Goal: Communication & Community: Share content

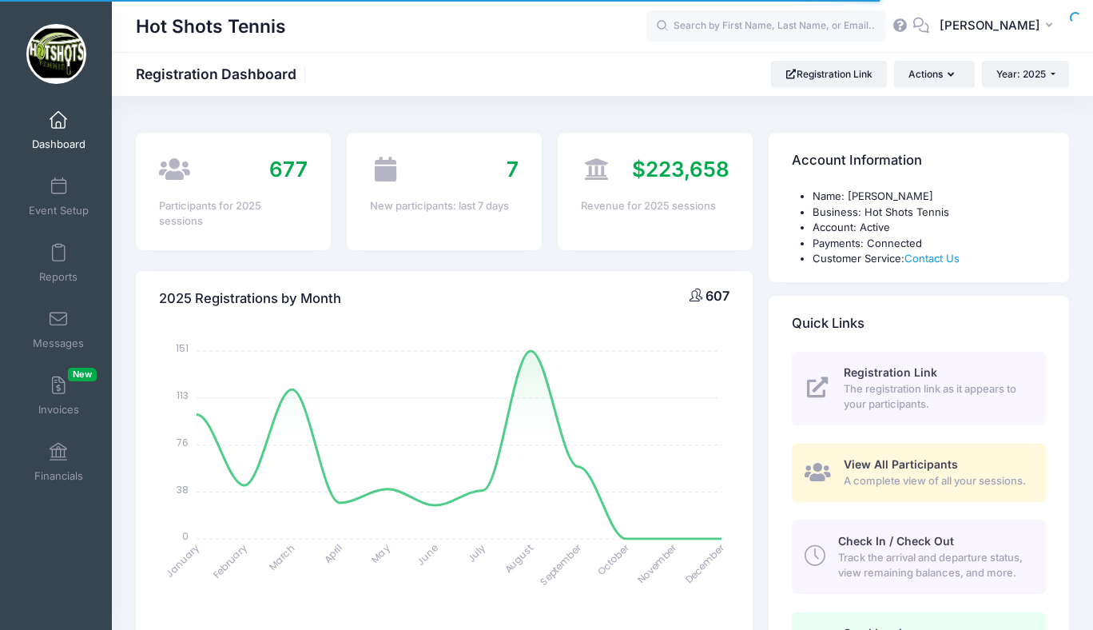
select select
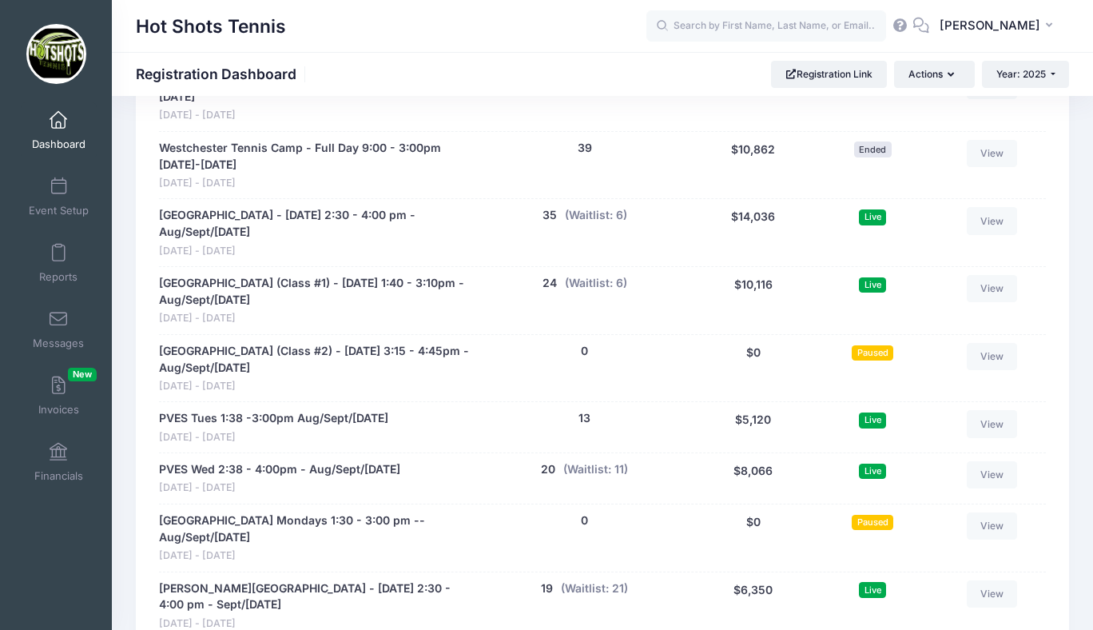
scroll to position [3164, 0]
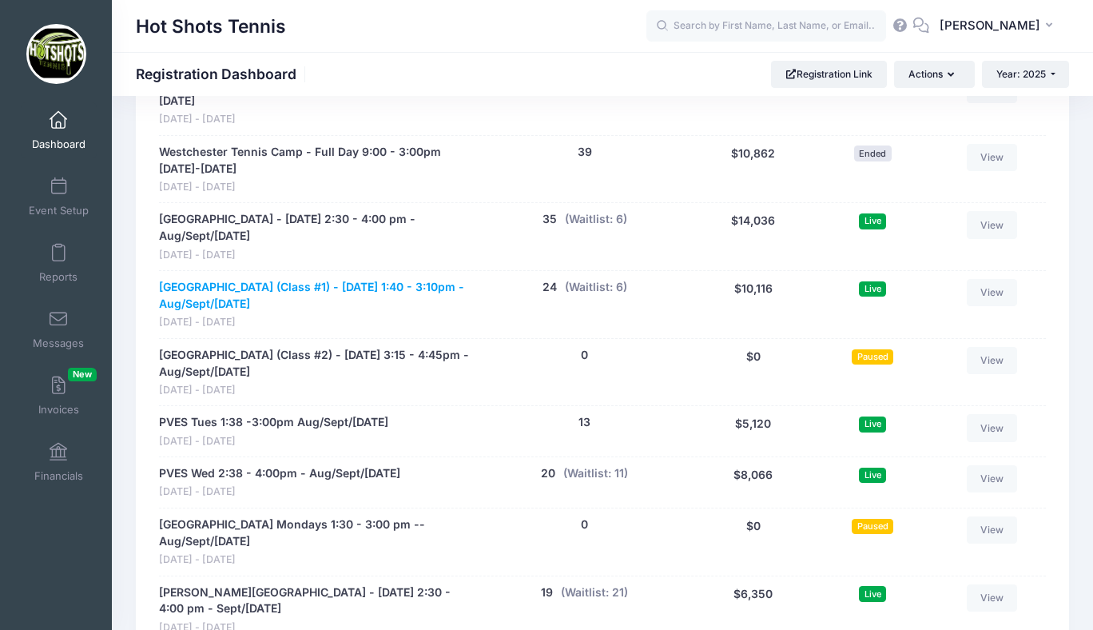
click at [314, 287] on link "Broadway Elementary (Class #1) - Tuesday 1:40 - 3:10pm - Aug/Sept/Oct 2025" at bounding box center [315, 296] width 312 height 34
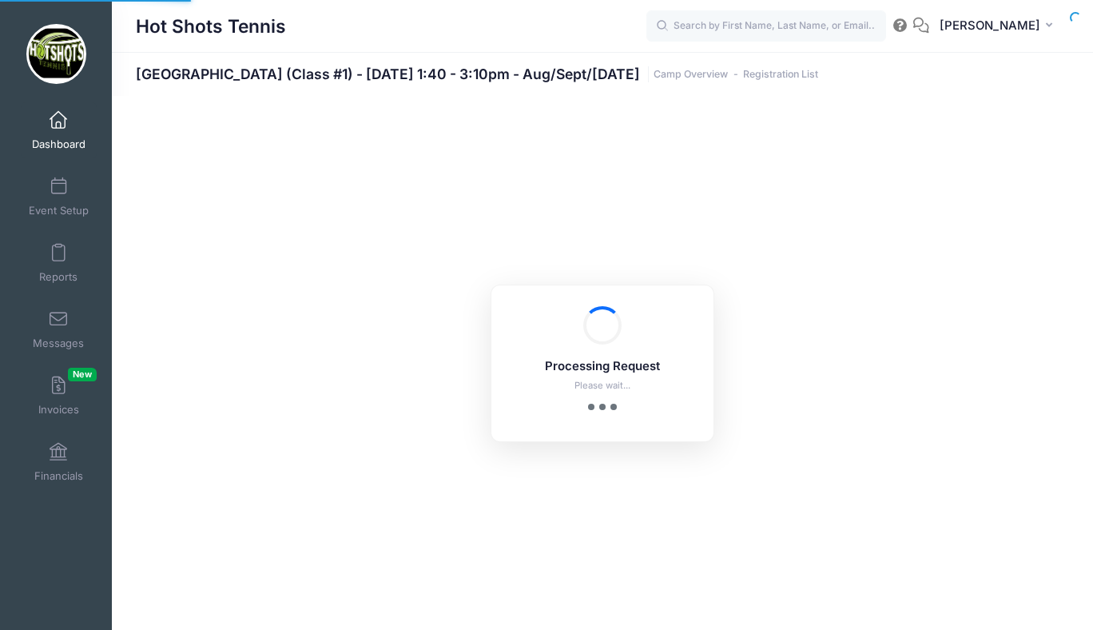
select select "10"
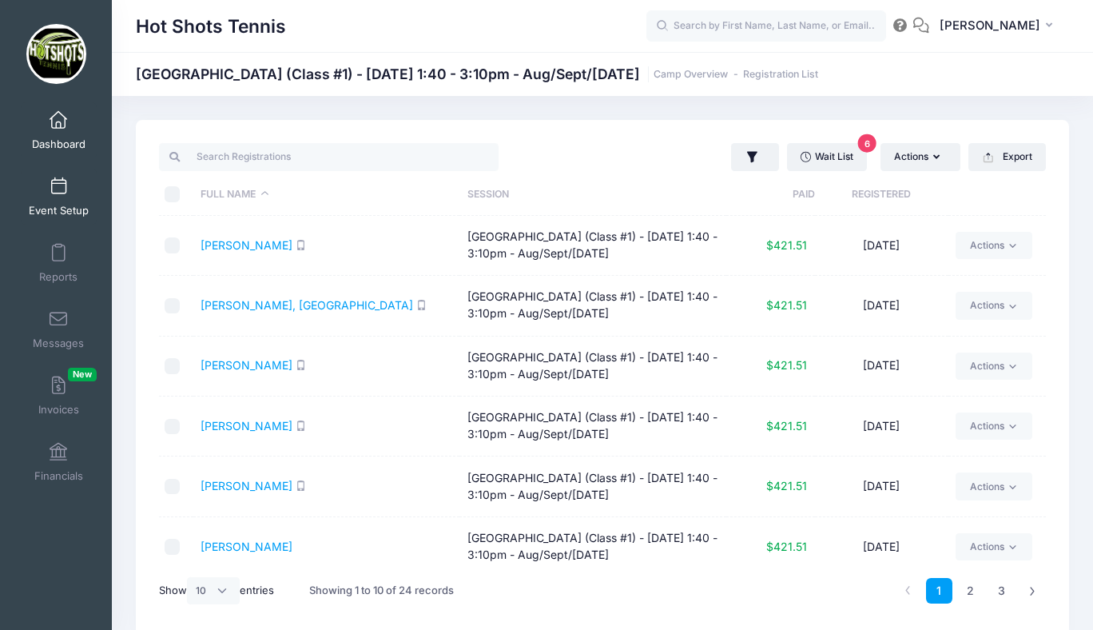
click at [61, 199] on link "Event Setup" at bounding box center [59, 197] width 76 height 56
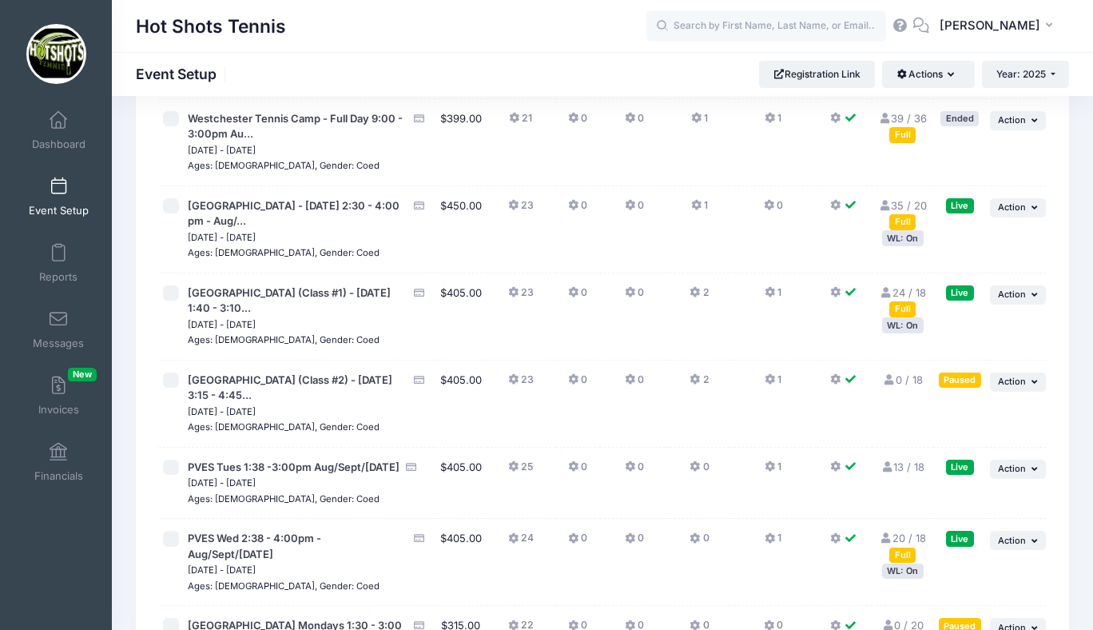
scroll to position [3204, 0]
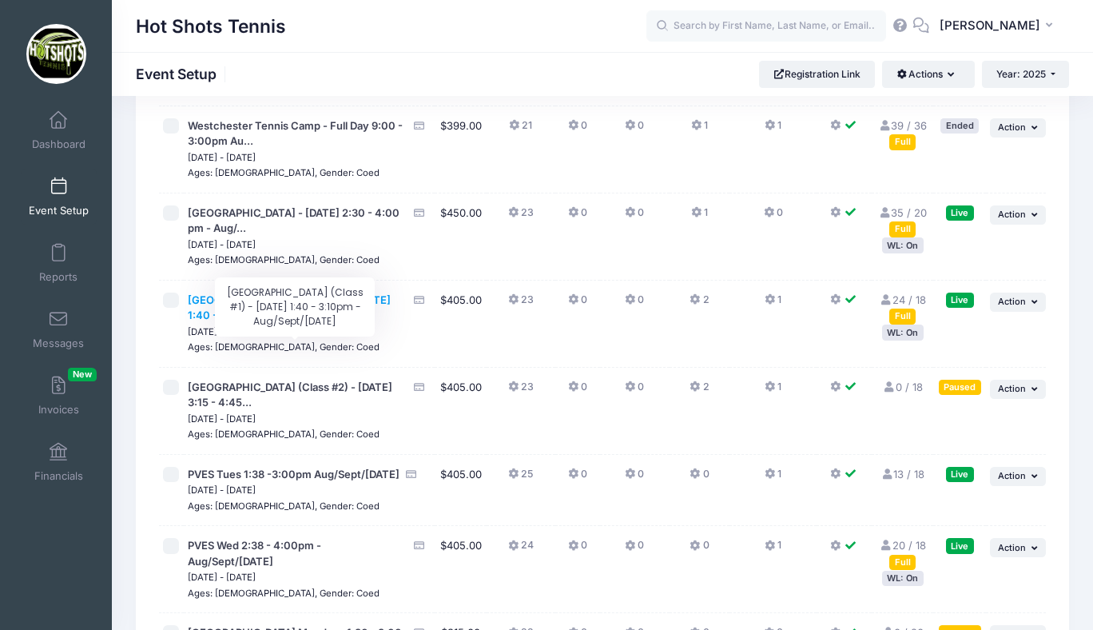
click at [312, 322] on span "Broadway Elementary (Class #1) - Tuesday 1:40 - 3:10..." at bounding box center [289, 307] width 203 height 29
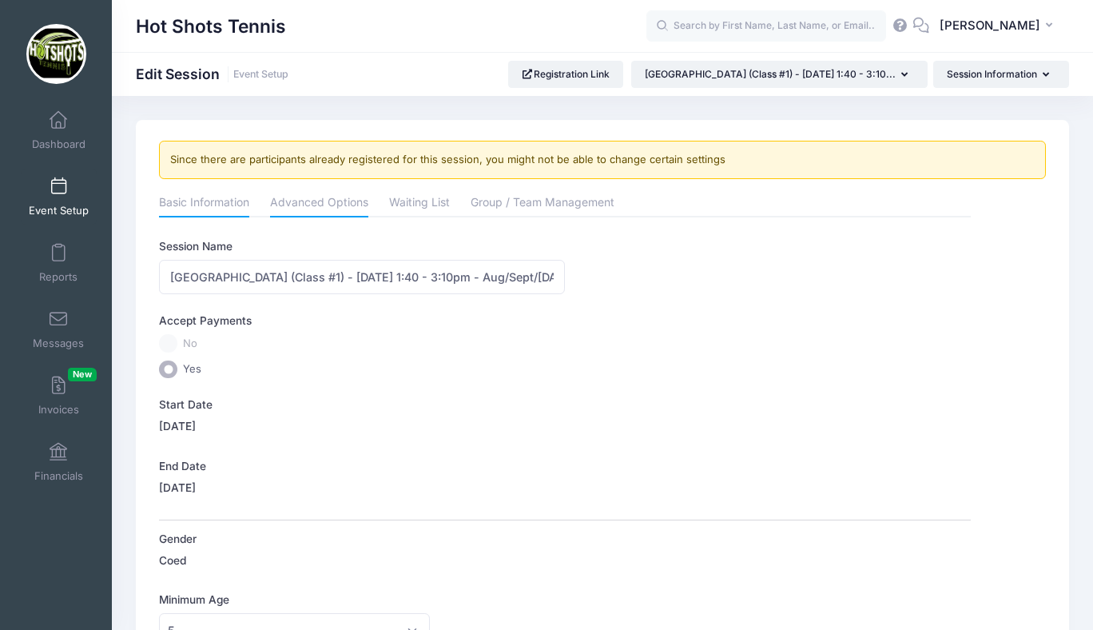
click at [319, 205] on link "Advanced Options" at bounding box center [319, 203] width 98 height 29
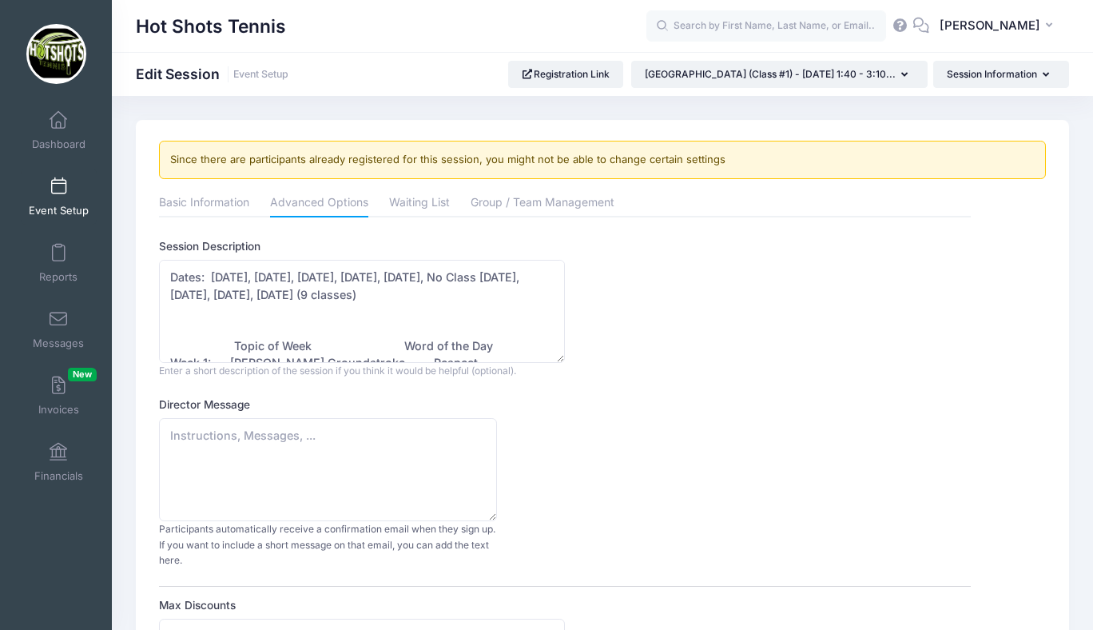
click at [602, 330] on div "Session Description Dates: Aug 19, Aug 26, Sept 2, Sept 9, Sept 16, No Class Se…" at bounding box center [564, 308] width 811 height 140
click at [58, 116] on span at bounding box center [58, 121] width 0 height 18
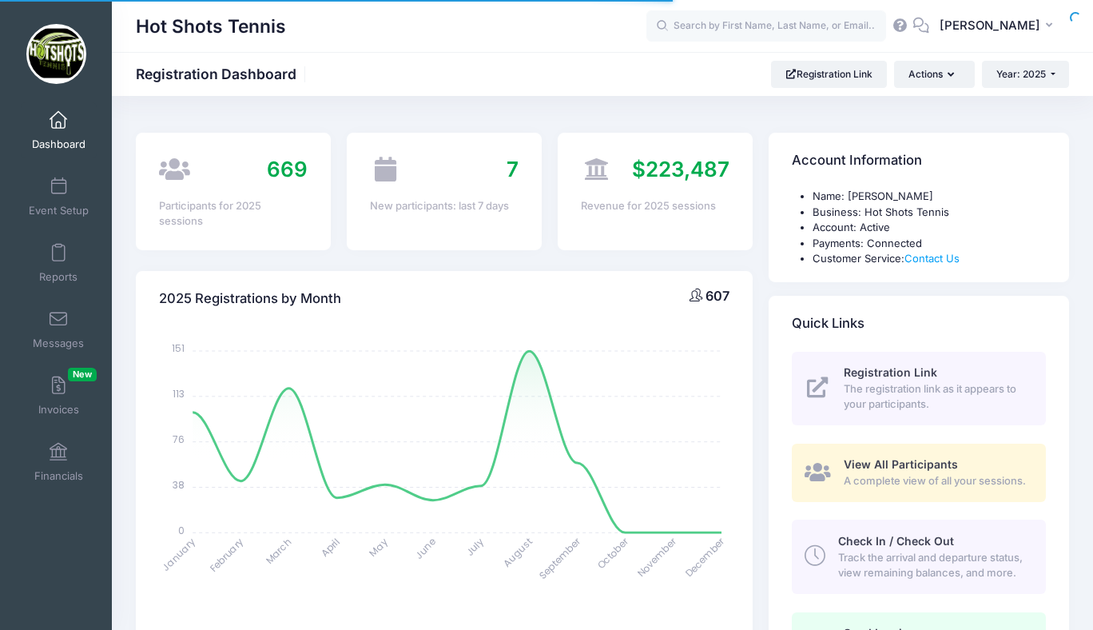
select select
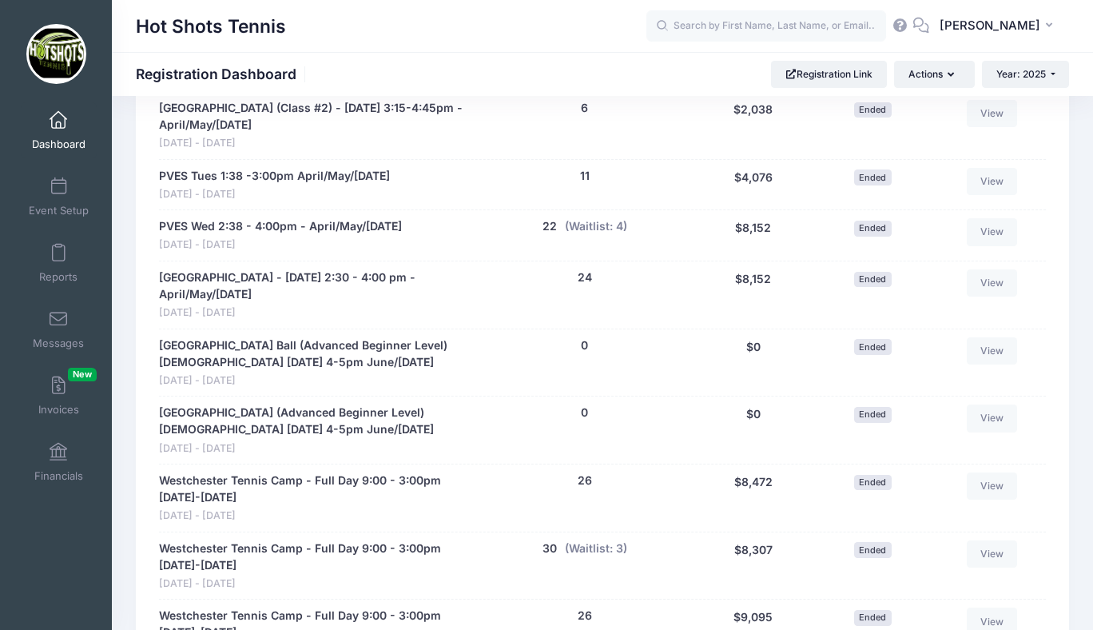
scroll to position [2569, 0]
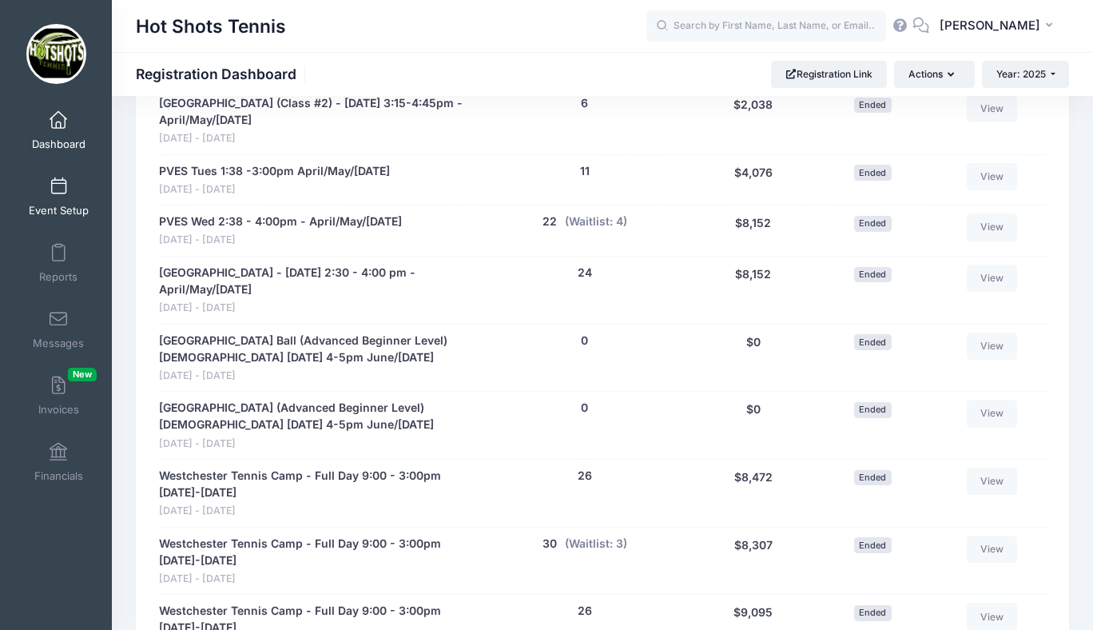
click at [68, 196] on link "Event Setup" at bounding box center [59, 197] width 76 height 56
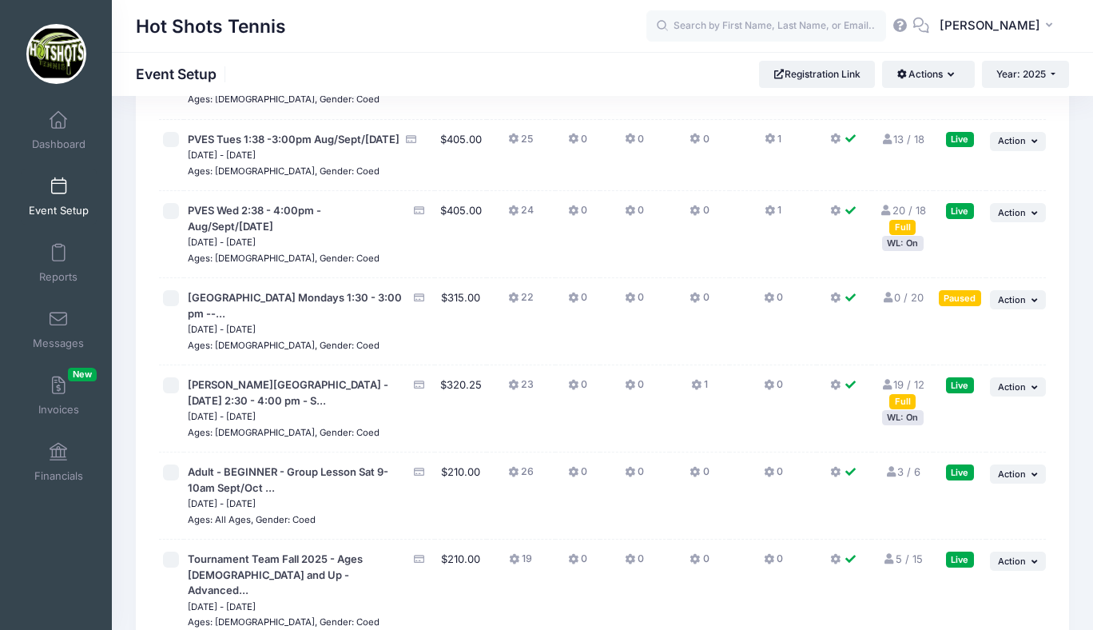
scroll to position [3536, 0]
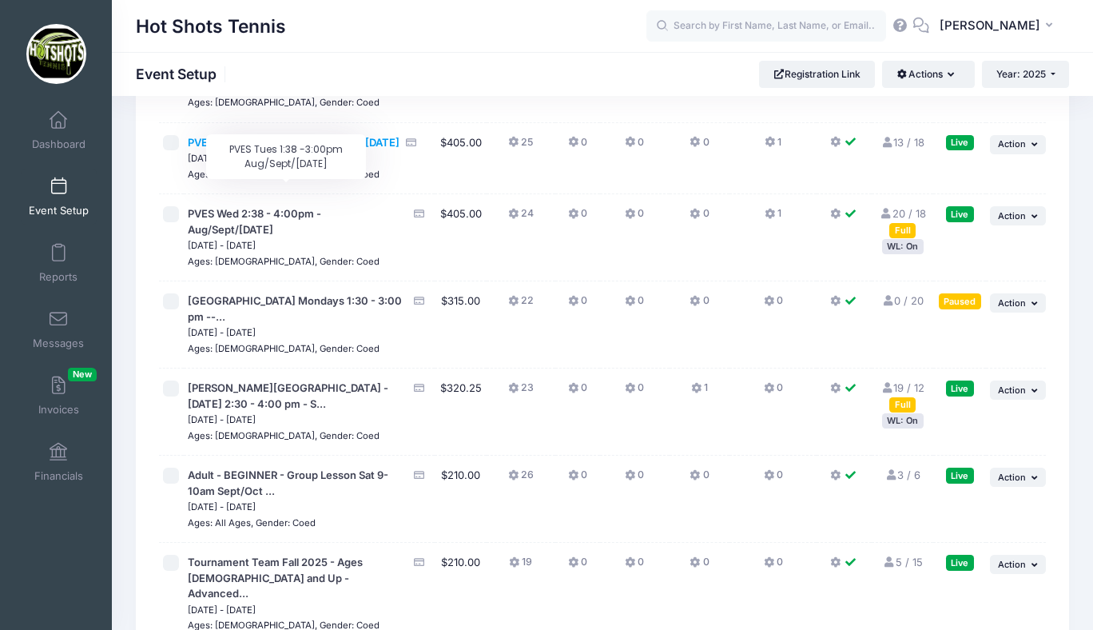
click at [259, 149] on span "PVES Tues 1:38 -3:00pm Aug/Sept/Oct 2025" at bounding box center [294, 142] width 212 height 13
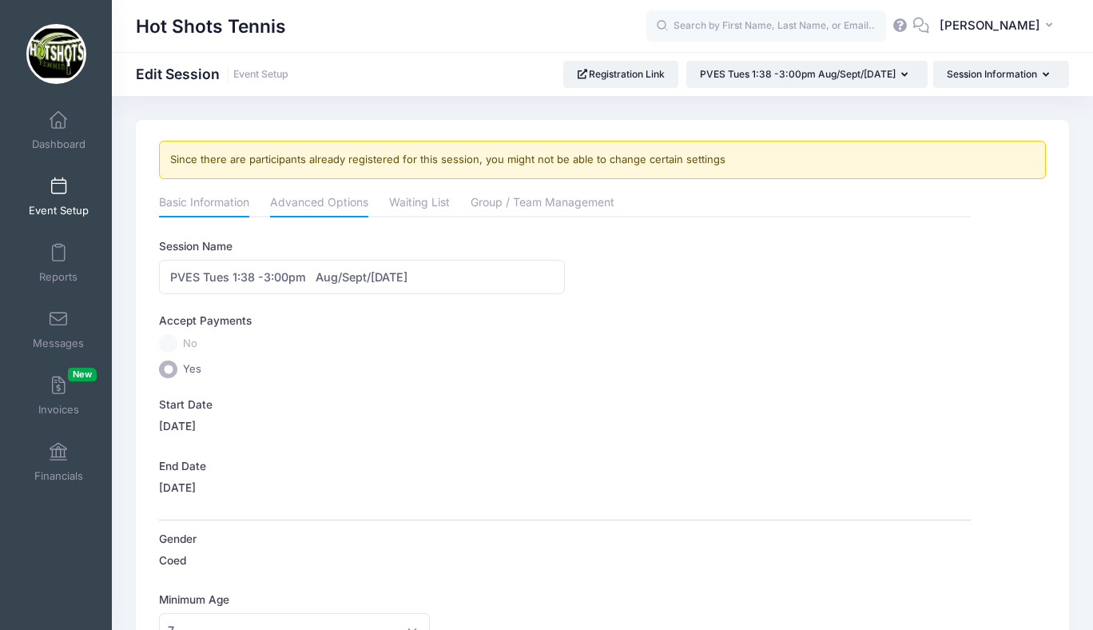
click at [308, 198] on link "Advanced Options" at bounding box center [319, 203] width 98 height 29
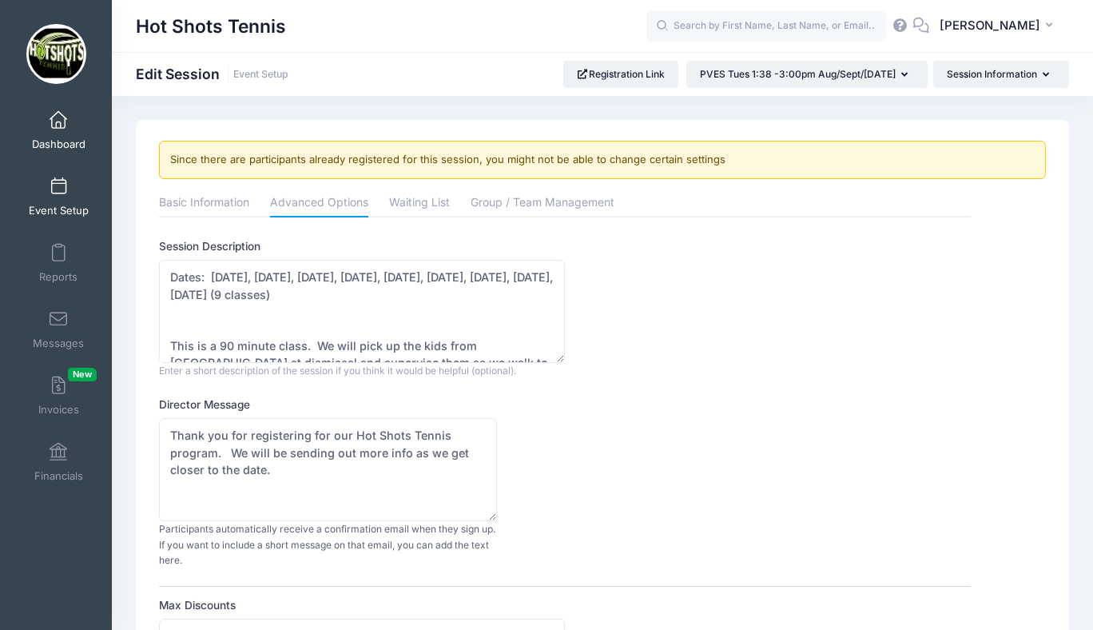
click at [58, 121] on span at bounding box center [58, 121] width 0 height 18
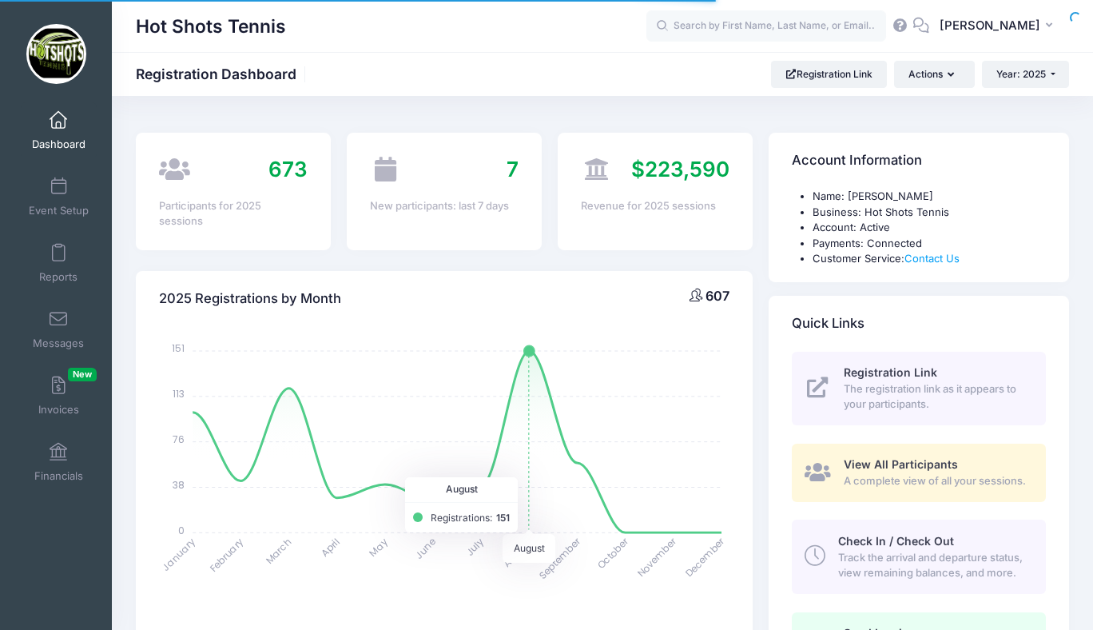
select select
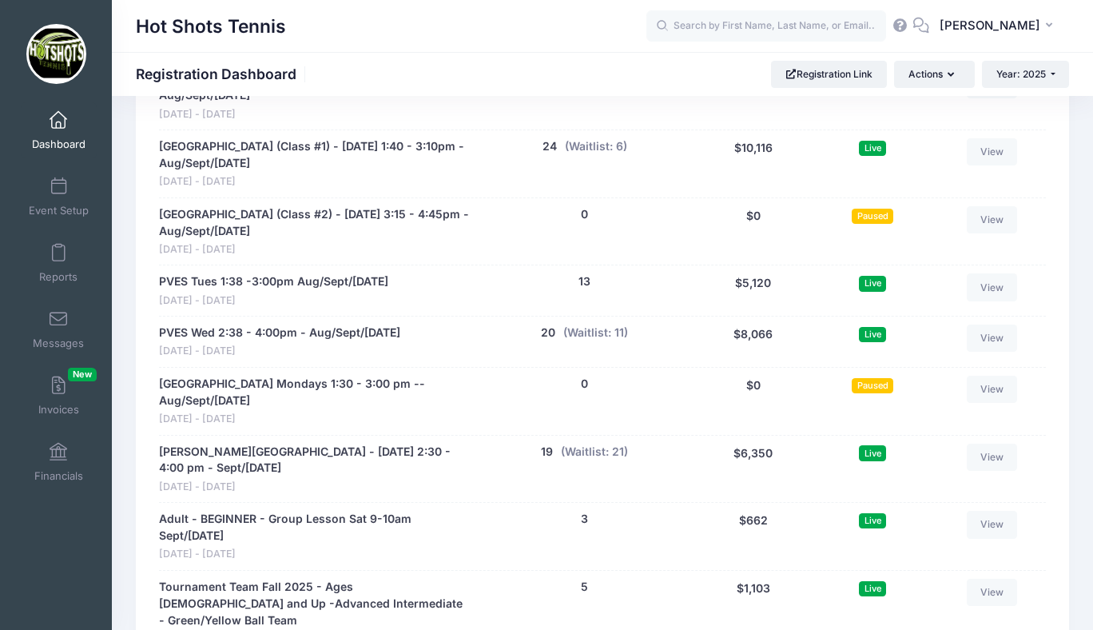
scroll to position [3302, 0]
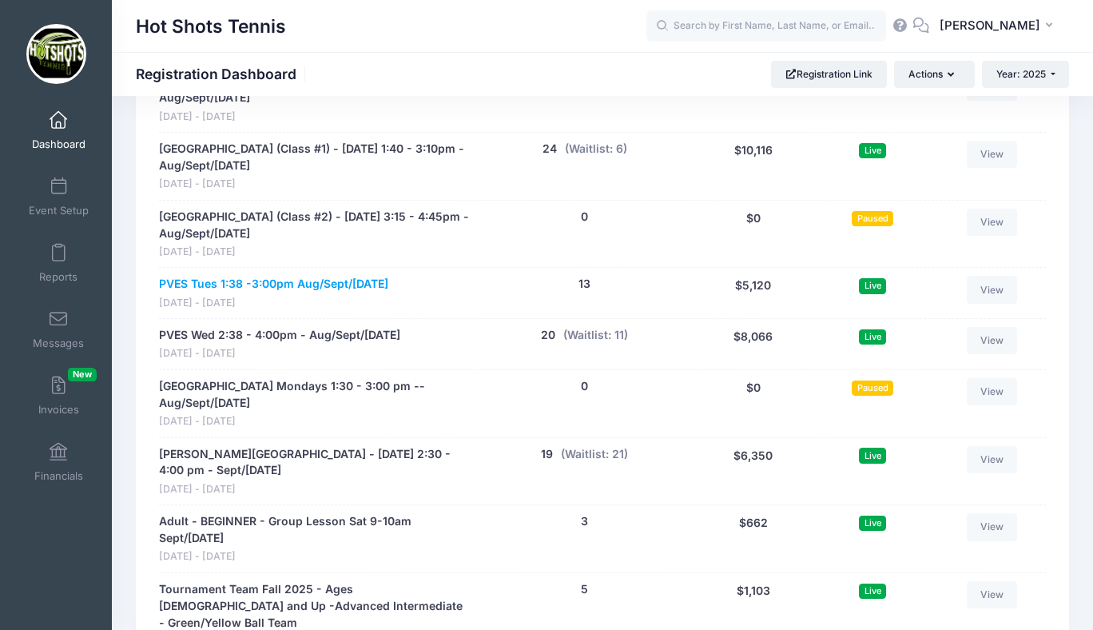
click at [340, 277] on link "PVES Tues 1:38 -3:00pm Aug/Sept/[DATE]" at bounding box center [273, 284] width 229 height 17
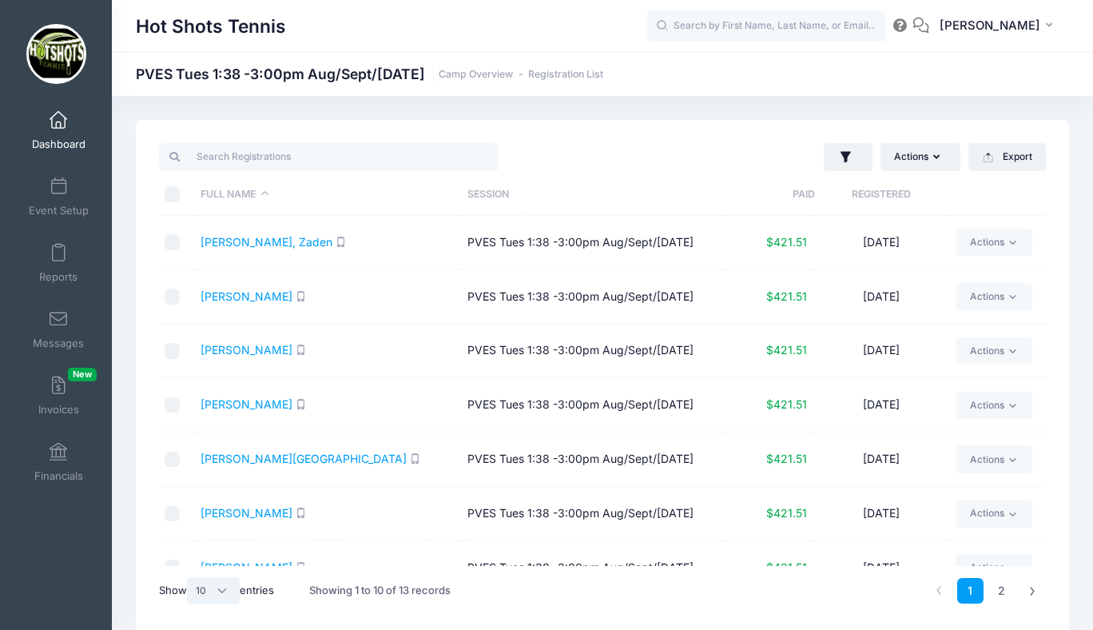
click at [213, 591] on select "All 10 25 50" at bounding box center [213, 590] width 53 height 27
select select "25"
click at [189, 577] on select "All 10 25 50" at bounding box center [213, 590] width 53 height 27
click at [172, 193] on input "\a \a \a \a" at bounding box center [173, 194] width 16 height 16
checkbox input "true"
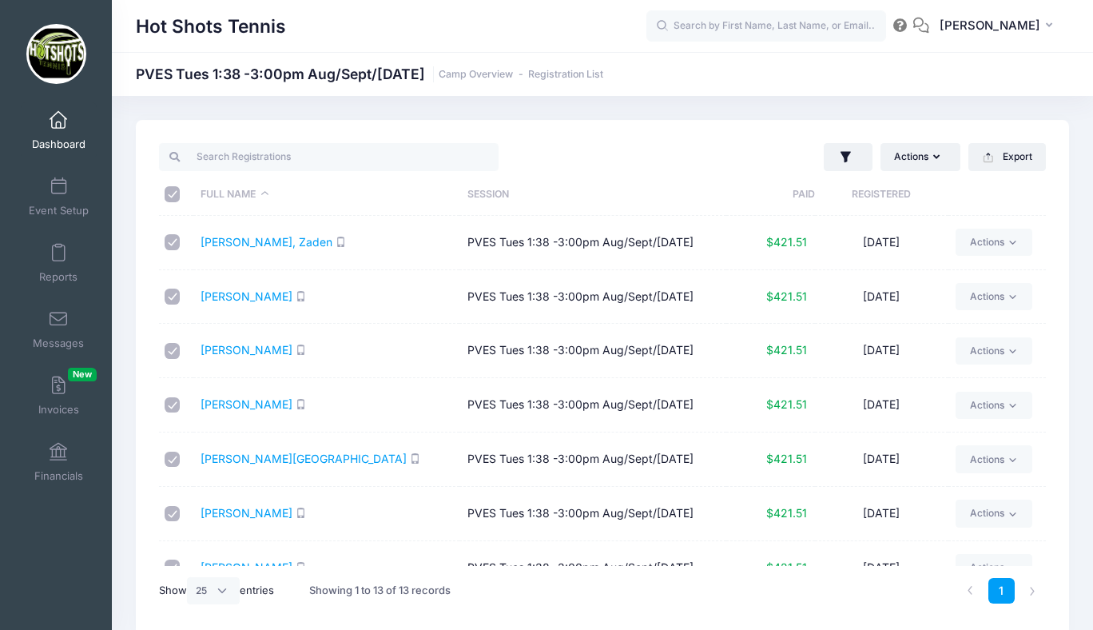
checkbox input "true"
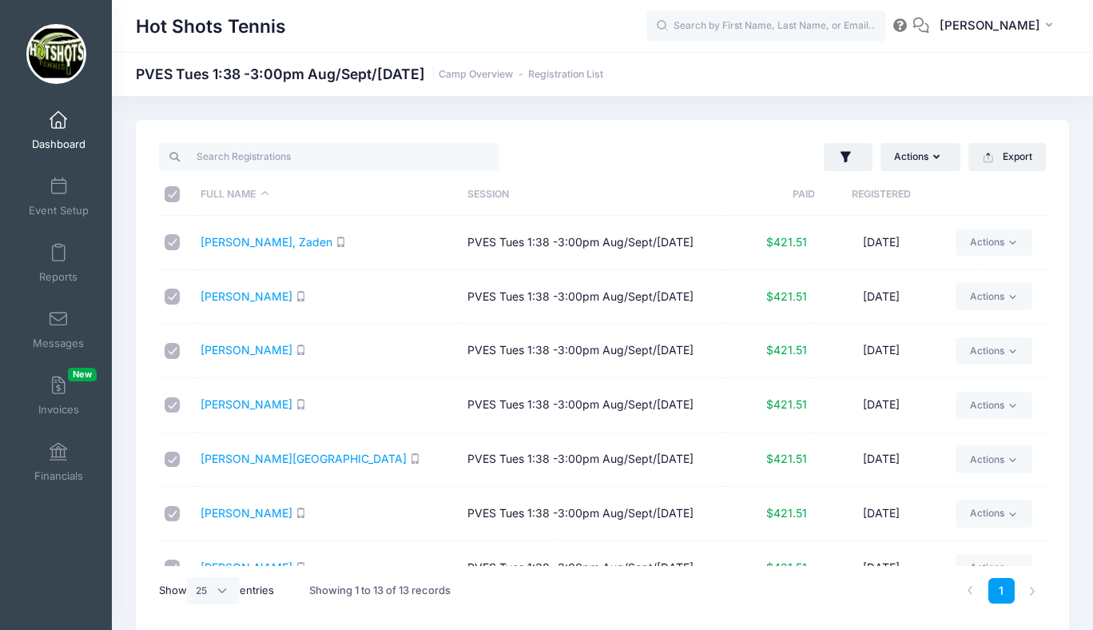
checkbox input "true"
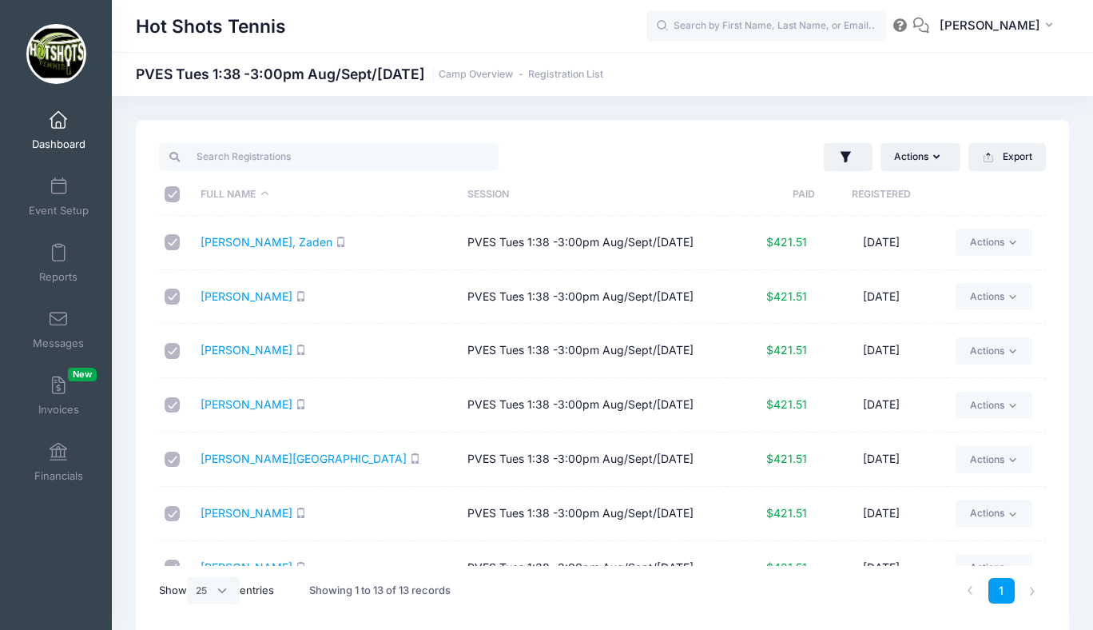
checkbox input "true"
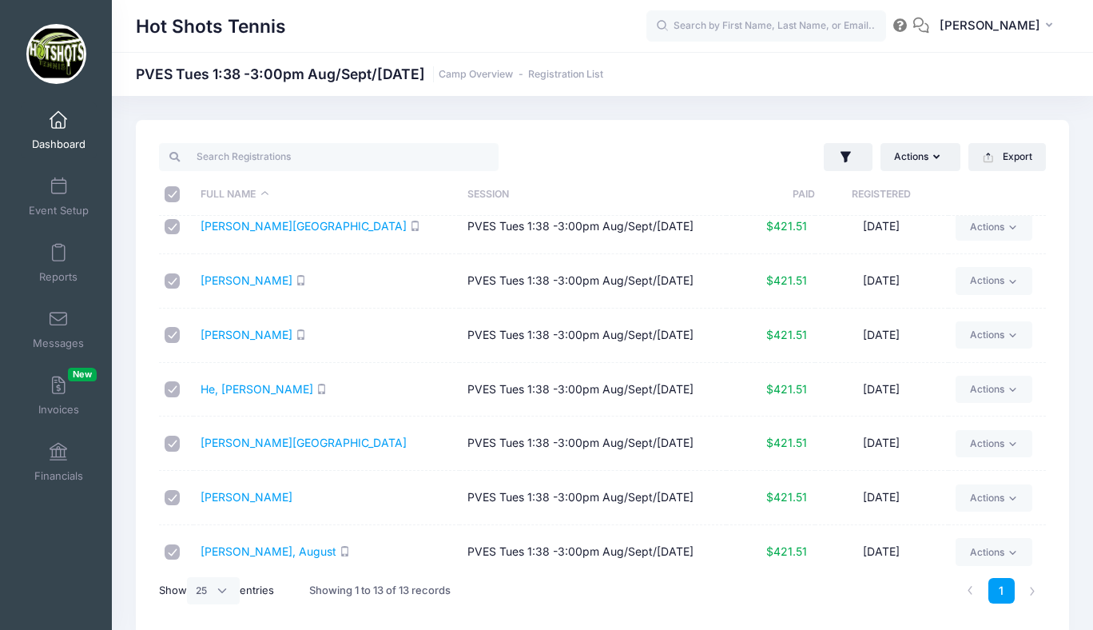
scroll to position [353, 0]
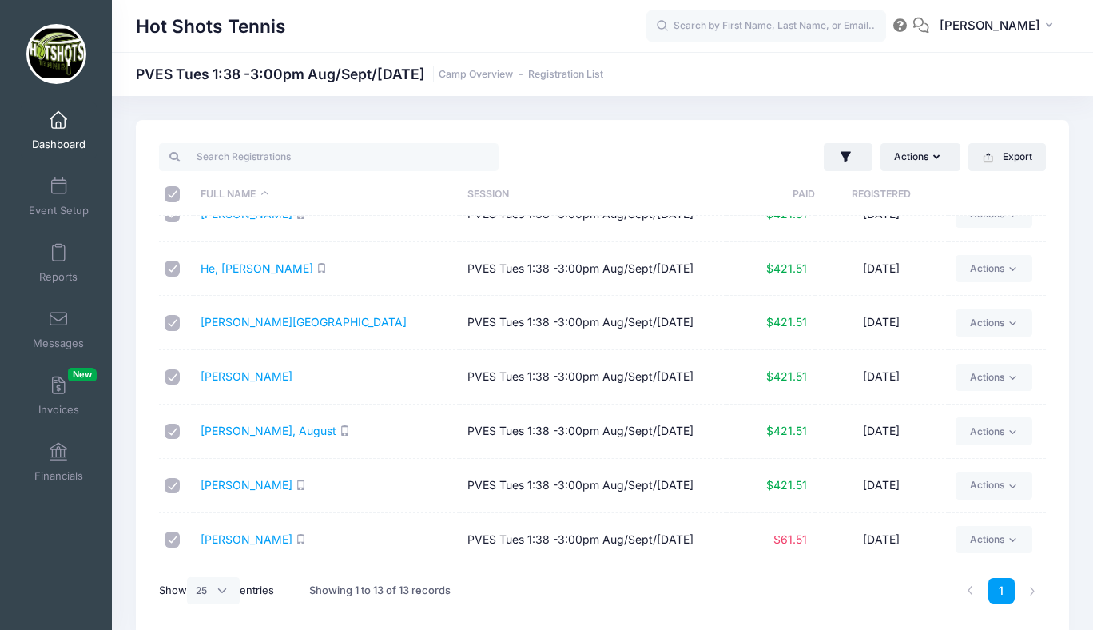
click at [173, 538] on input "checkbox" at bounding box center [173, 539] width 16 height 16
checkbox input "false"
click at [925, 161] on button "Actions" at bounding box center [920, 156] width 80 height 27
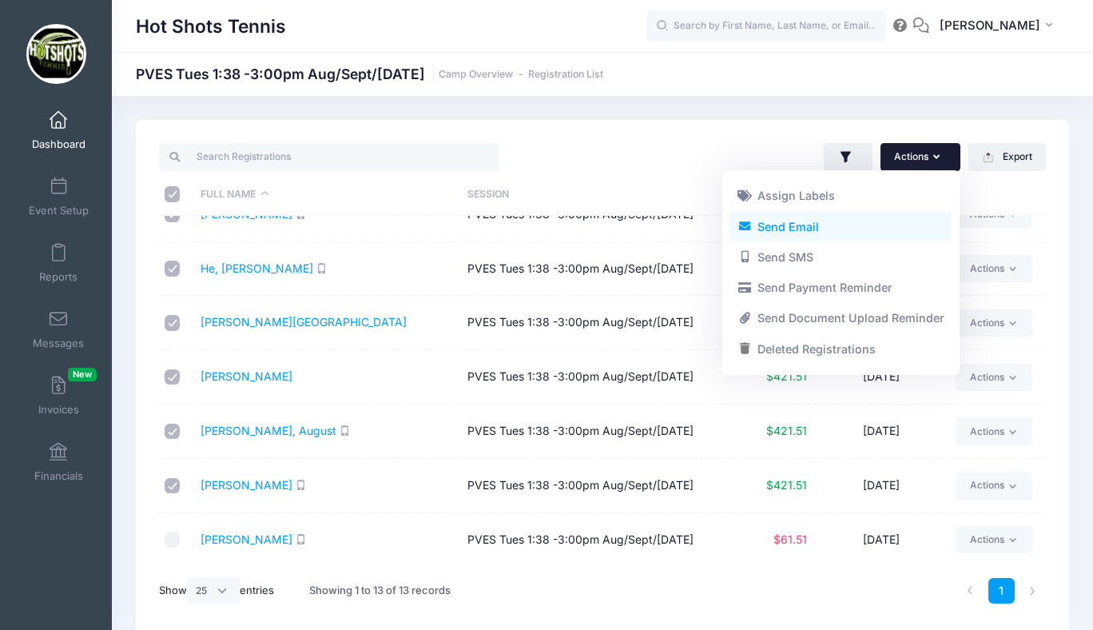
click at [819, 225] on link "Send Email" at bounding box center [840, 226] width 222 height 30
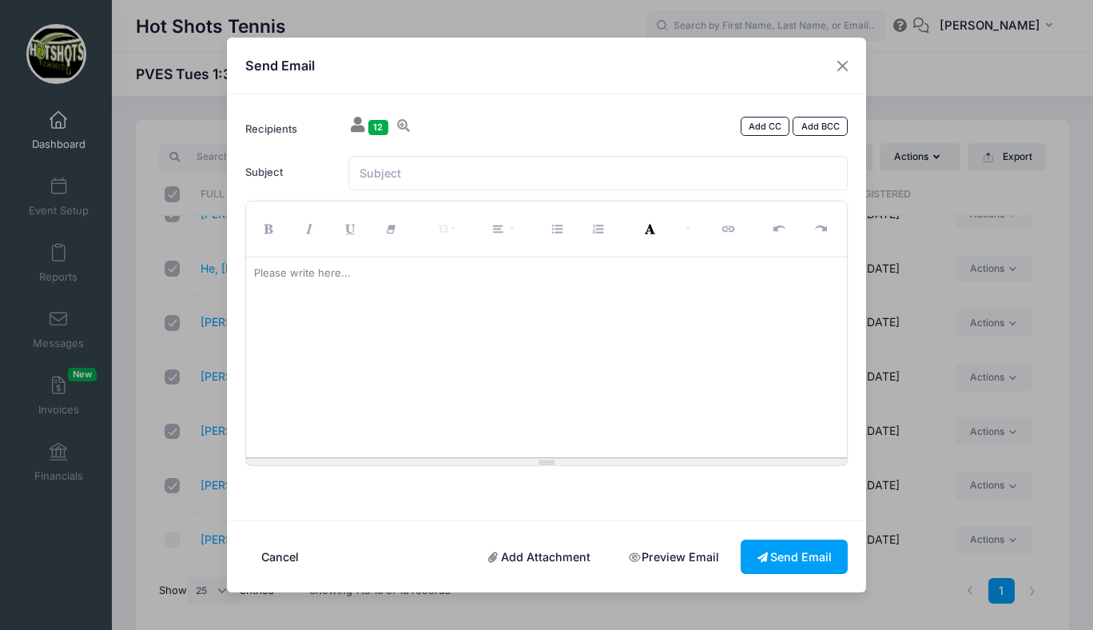
click at [499, 320] on div at bounding box center [547, 357] width 602 height 200
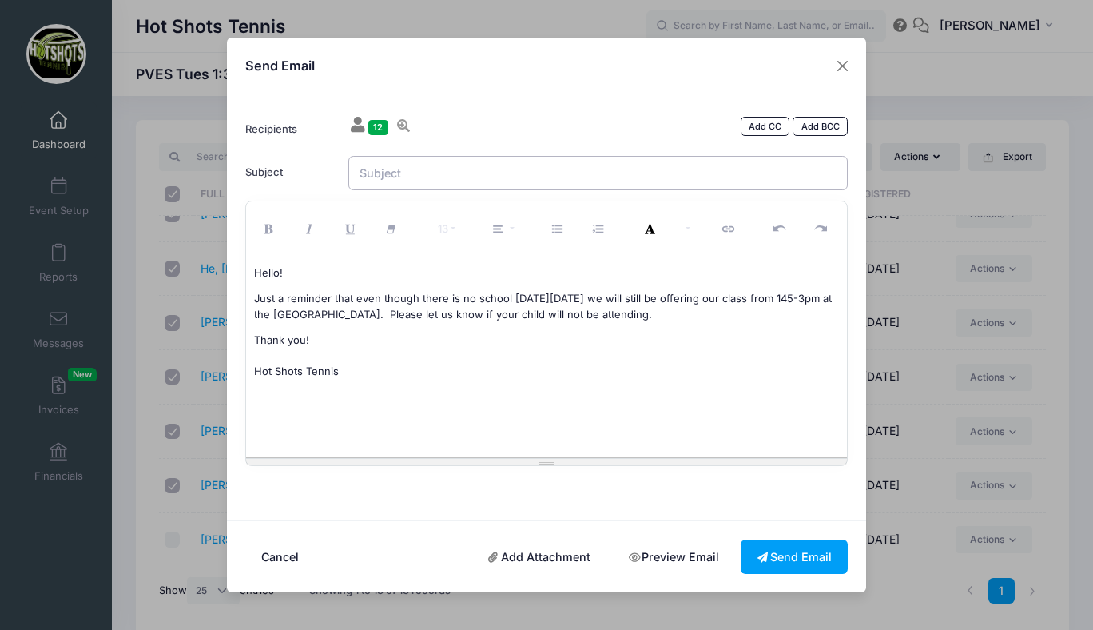
click at [530, 170] on input "Subject" at bounding box center [598, 173] width 500 height 34
type input "PVES Tennis - Sept 23rd"
click at [782, 550] on button "Send Email" at bounding box center [794, 556] width 107 height 34
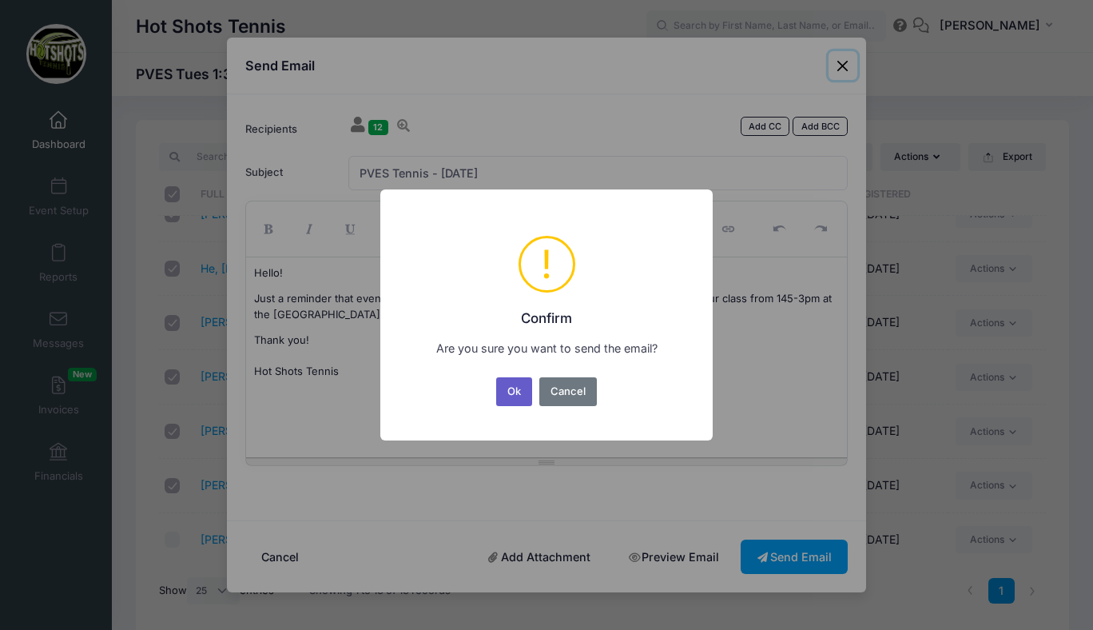
click at [515, 393] on button "Ok" at bounding box center [514, 391] width 37 height 29
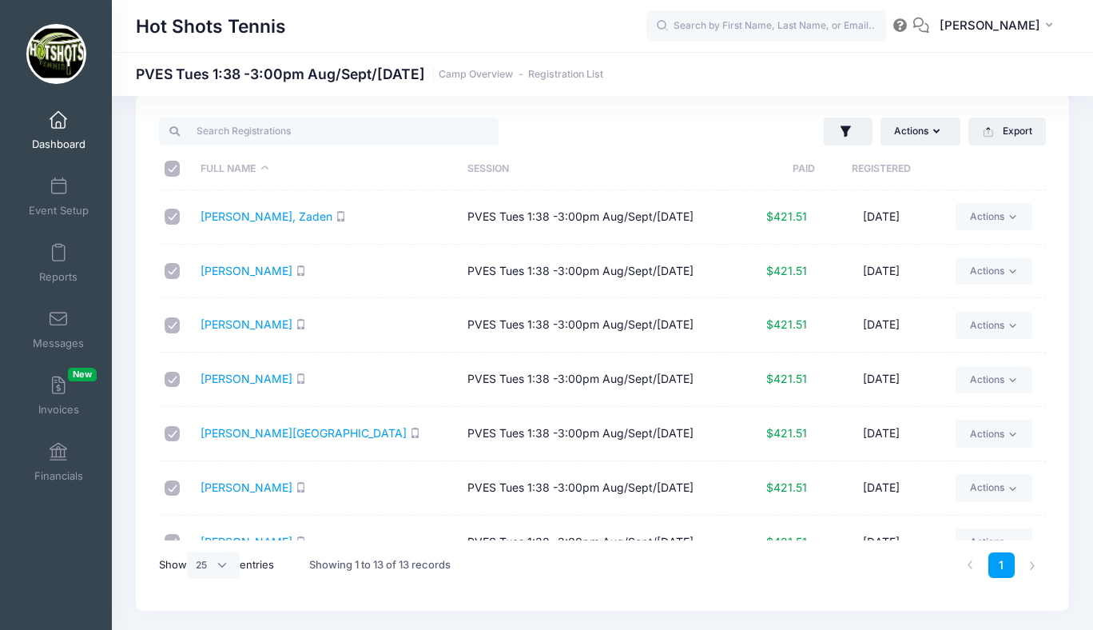
scroll to position [0, 0]
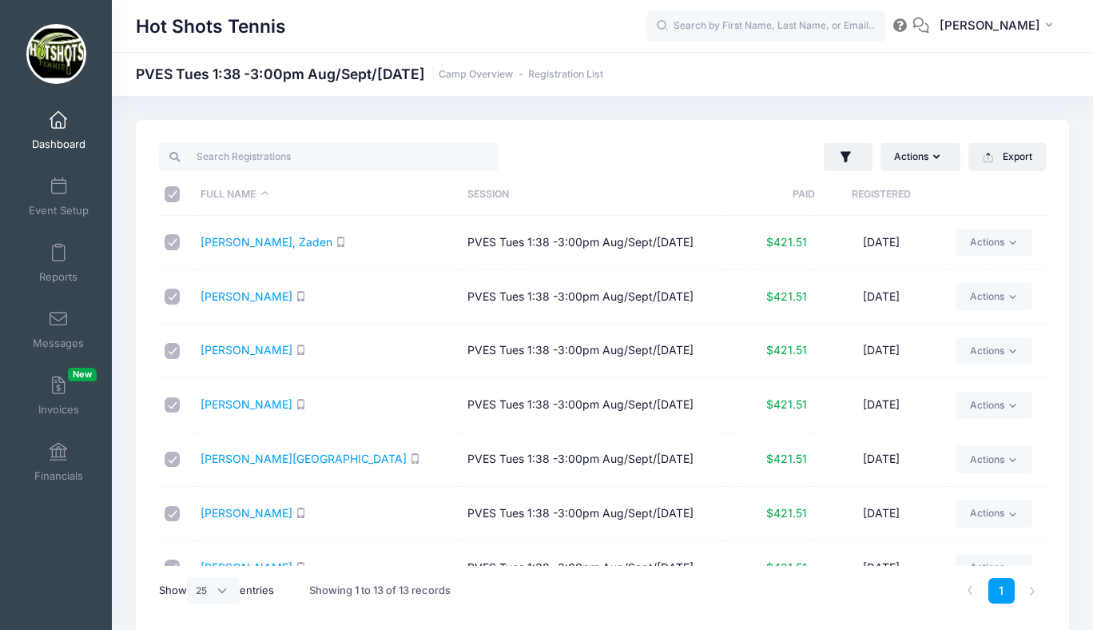
click at [58, 128] on span at bounding box center [58, 121] width 0 height 18
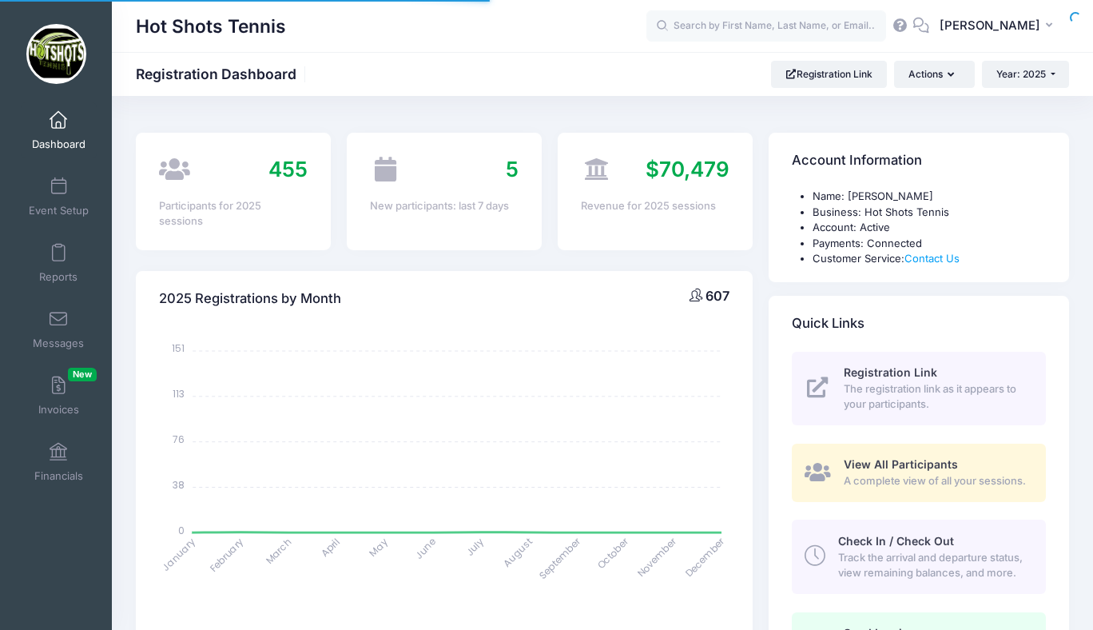
select select
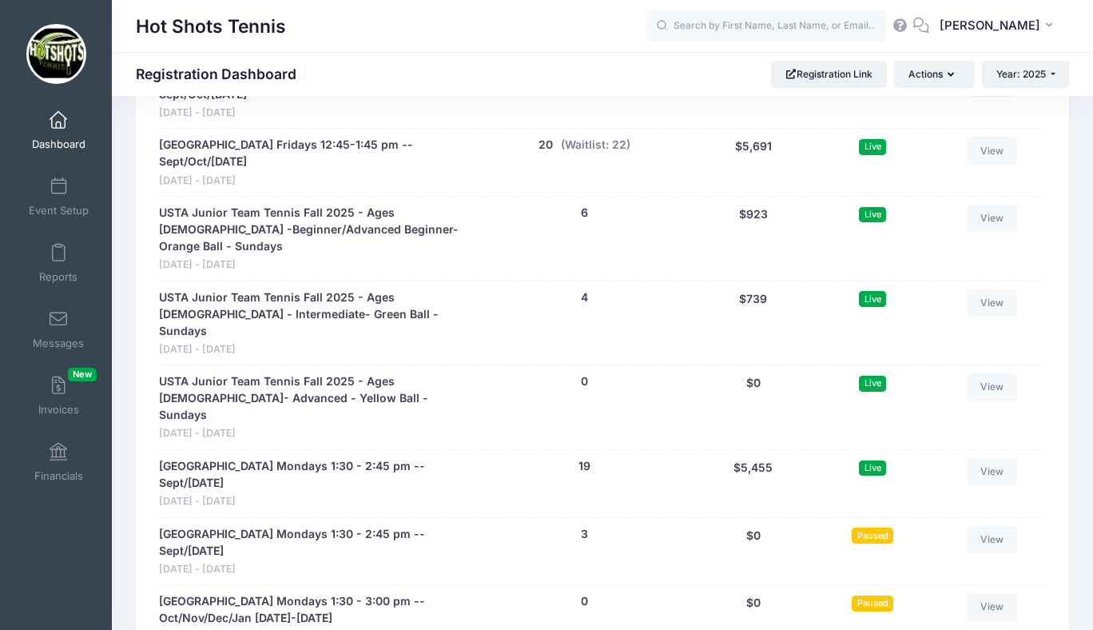
scroll to position [4076, 0]
